Goal: Information Seeking & Learning: Learn about a topic

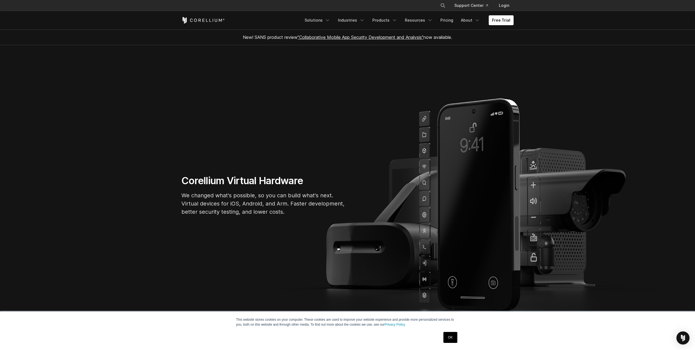
click at [450, 339] on link "OK" at bounding box center [451, 337] width 14 height 11
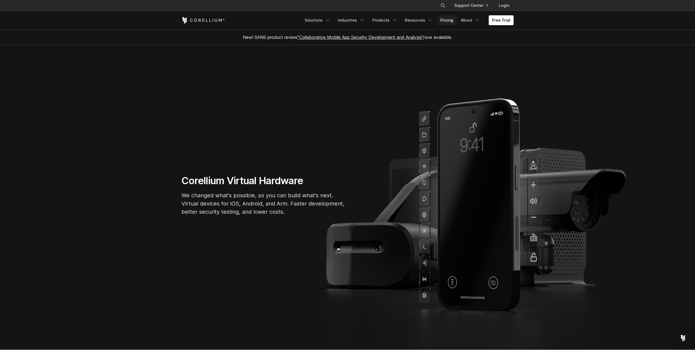
click at [451, 21] on link "Pricing" at bounding box center [446, 20] width 19 height 10
click at [498, 20] on link "Free Trial" at bounding box center [501, 20] width 25 height 10
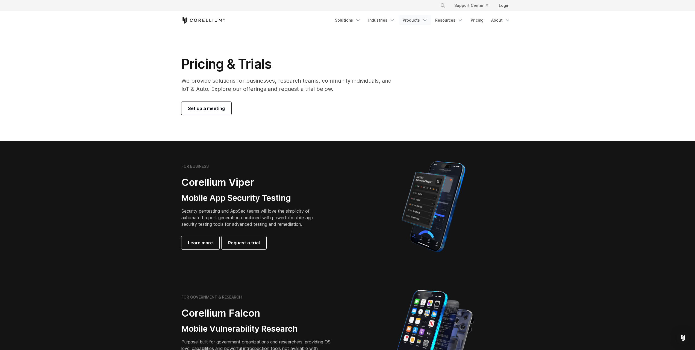
click at [415, 20] on link "Products" at bounding box center [415, 20] width 31 height 10
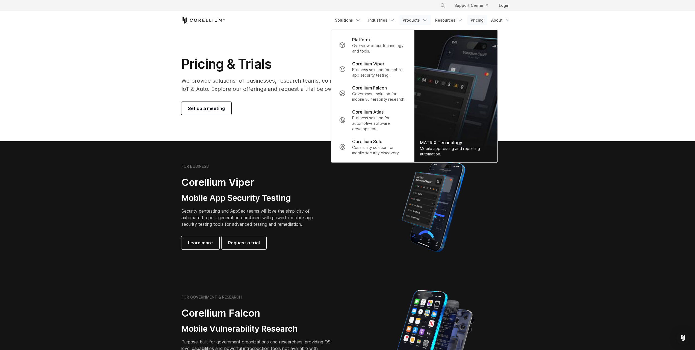
click at [476, 20] on link "Pricing" at bounding box center [477, 20] width 19 height 10
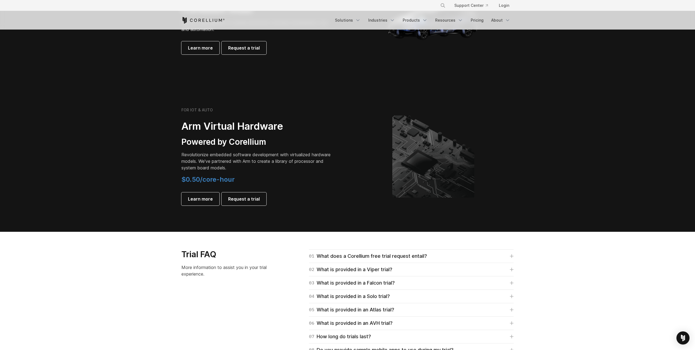
scroll to position [683, 0]
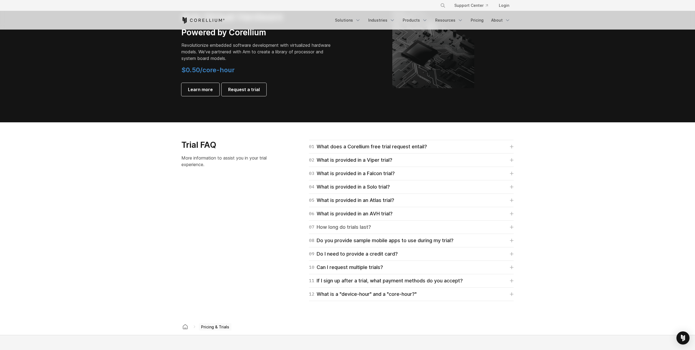
click at [440, 226] on link "07 How long do trials last?" at bounding box center [411, 227] width 205 height 8
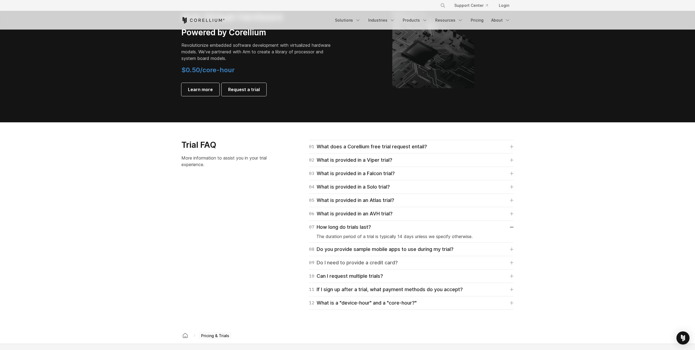
click at [442, 264] on link "09 Do I need to provide a credit card?" at bounding box center [411, 263] width 205 height 8
